Goal: Transaction & Acquisition: Purchase product/service

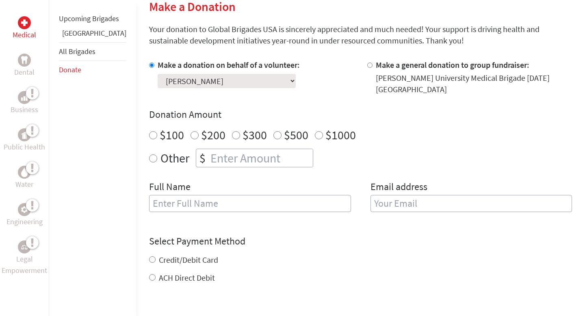
scroll to position [138, 0]
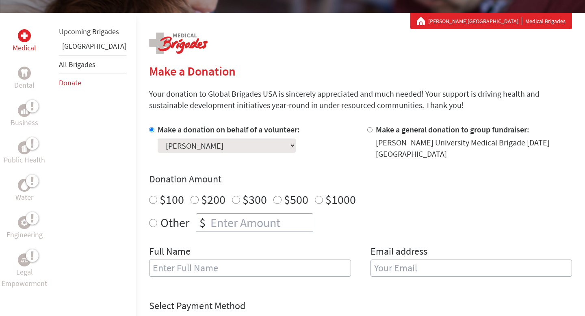
click at [160, 192] on label "$100" at bounding box center [172, 199] width 24 height 15
click at [149, 196] on input "$100" at bounding box center [153, 200] width 8 height 8
radio input "true"
click at [149, 259] on input "text" at bounding box center [250, 267] width 202 height 17
click at [372, 252] on label "Email address" at bounding box center [398, 252] width 57 height 15
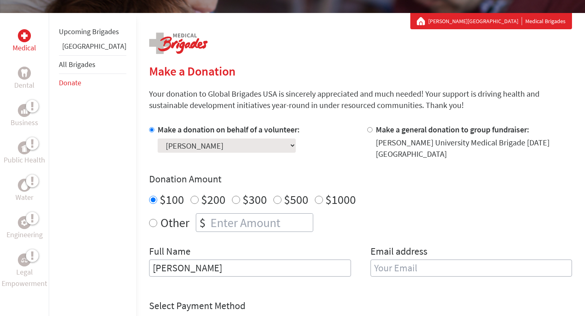
click at [237, 266] on input "[PERSON_NAME]" at bounding box center [250, 267] width 202 height 17
type input "[PERSON_NAME]"
click at [370, 263] on input "email" at bounding box center [471, 267] width 202 height 17
type input "[EMAIL_ADDRESS][DOMAIN_NAME]"
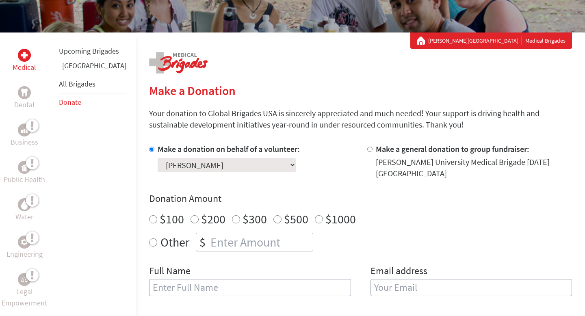
scroll to position [125, 0]
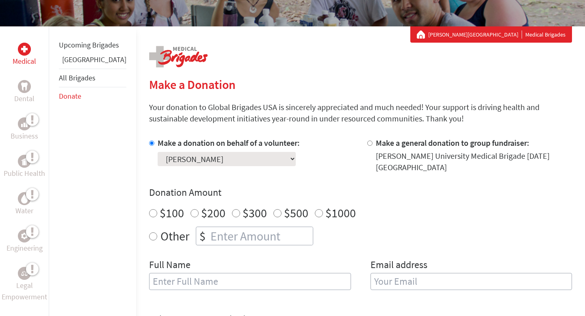
click at [237, 164] on select "Select a volunteer... Amiyah Clark Amy Trinh Aria McGee Ava Verderami Avery Mor…" at bounding box center [226, 159] width 138 height 14
click at [157, 152] on select "Select a volunteer... Amiyah Clark Amy Trinh Aria McGee Ava Verderami Avery Mor…" at bounding box center [226, 159] width 138 height 14
click at [160, 205] on label "$100" at bounding box center [172, 212] width 24 height 15
click at [149, 209] on input "$100" at bounding box center [153, 213] width 8 height 8
radio input "true"
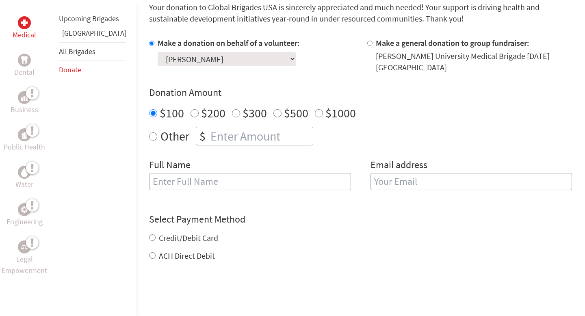
scroll to position [225, 0]
click at [177, 175] on input "text" at bounding box center [250, 181] width 202 height 17
type input "[PERSON_NAME]"
click at [400, 189] on div "Email address" at bounding box center [471, 178] width 202 height 41
click at [400, 179] on input "email" at bounding box center [471, 181] width 202 height 17
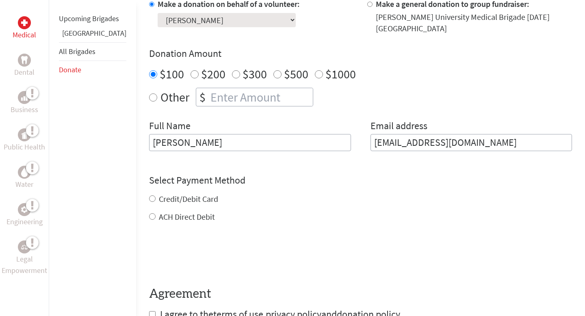
scroll to position [265, 0]
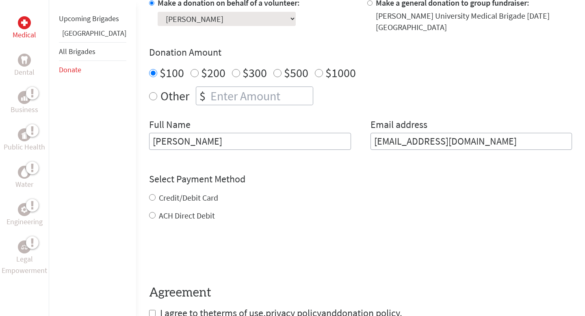
type input "[EMAIL_ADDRESS][DOMAIN_NAME]"
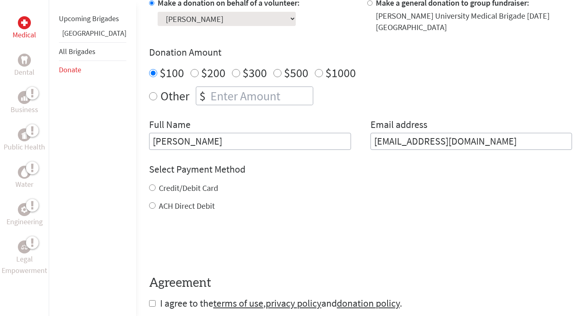
click at [195, 191] on div "Credit/Debit Card ACH Direct Debit" at bounding box center [360, 196] width 423 height 29
click at [190, 183] on label "Credit/Debit Card" at bounding box center [188, 188] width 59 height 10
click at [155, 184] on input "Credit/Debit Card" at bounding box center [152, 187] width 6 height 6
radio input "true"
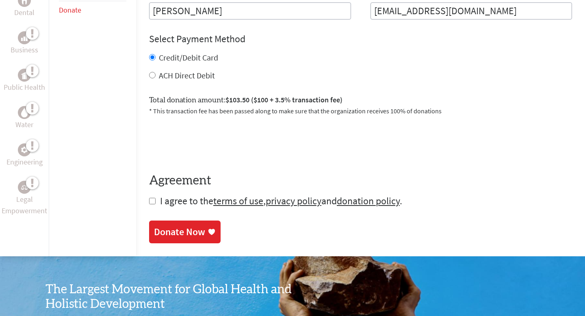
scroll to position [389, 0]
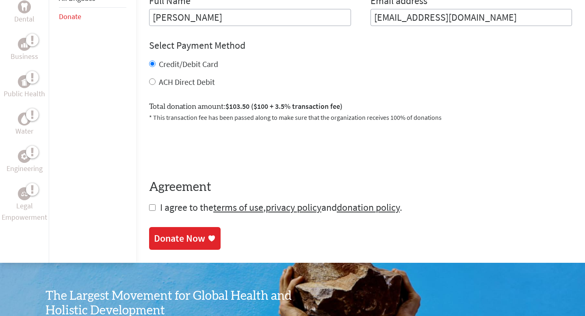
click at [160, 201] on span "I agree to the terms of use , privacy policy and donation policy ." at bounding box center [281, 207] width 242 height 13
click at [149, 204] on input "checkbox" at bounding box center [152, 207] width 6 height 6
checkbox input "true"
click at [149, 228] on link "Donate Now" at bounding box center [184, 239] width 71 height 23
